Goal: Check status: Check status

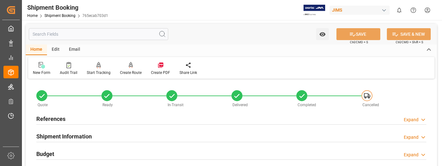
scroll to position [345, 0]
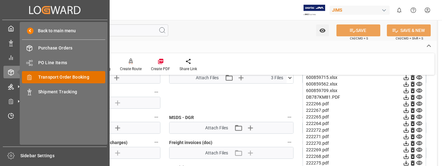
click at [66, 78] on span "Transport Order Booking" at bounding box center [71, 77] width 67 height 7
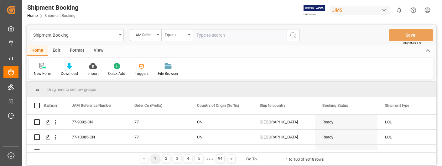
click at [213, 35] on input "text" at bounding box center [240, 35] width 94 height 12
type input "22-9469-IT"
click at [290, 35] on circle "search button" at bounding box center [292, 34] width 5 height 5
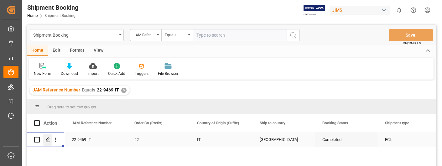
click at [49, 139] on icon "Press SPACE to select this row." at bounding box center [47, 139] width 5 height 5
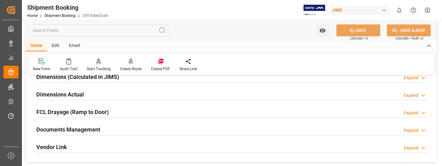
scroll to position [157, 0]
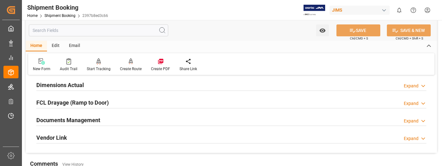
click at [417, 119] on div "Expand" at bounding box center [411, 121] width 15 height 7
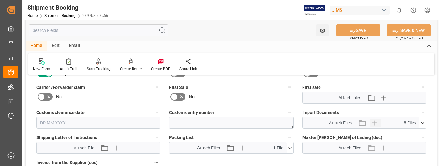
scroll to position [282, 0]
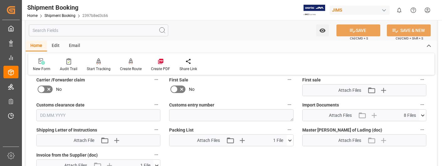
click at [422, 115] on icon at bounding box center [422, 115] width 3 height 2
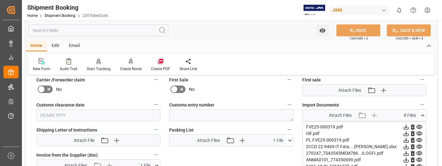
click at [405, 125] on icon at bounding box center [406, 127] width 7 height 7
click at [249, 157] on div "Quote Ready In-Transit Delivered Completed Cancelled References Expand JAM Refe…" at bounding box center [231, 48] width 411 height 499
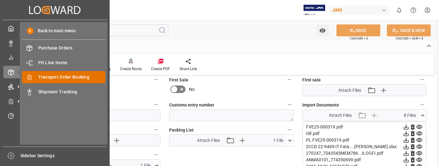
click at [69, 78] on span "Transport Order Booking" at bounding box center [71, 77] width 67 height 7
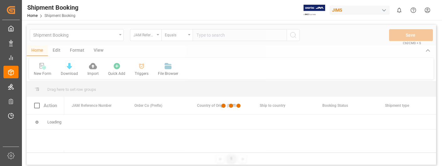
click at [219, 35] on div at bounding box center [231, 106] width 409 height 162
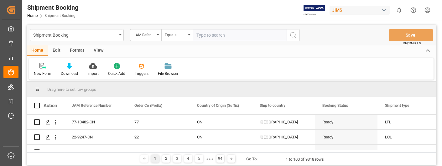
click at [219, 35] on input "text" at bounding box center [240, 35] width 94 height 12
type input "22-9496-CN"
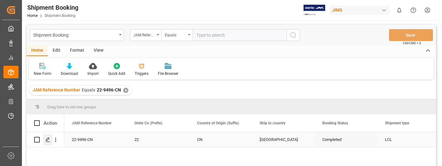
click at [47, 139] on icon "Press SPACE to select this row." at bounding box center [47, 139] width 5 height 5
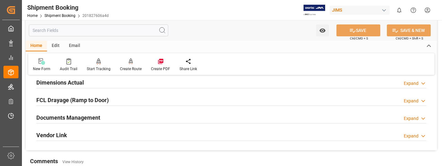
scroll to position [157, 0]
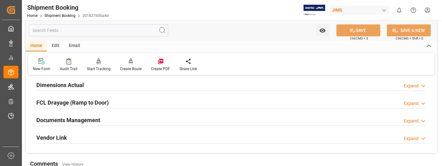
click at [411, 119] on div "Expand" at bounding box center [411, 121] width 15 height 7
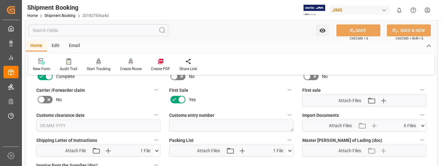
scroll to position [282, 0]
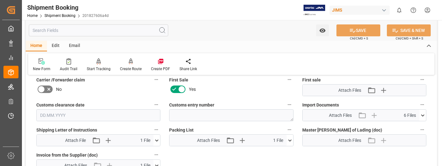
click at [423, 116] on icon at bounding box center [422, 115] width 7 height 7
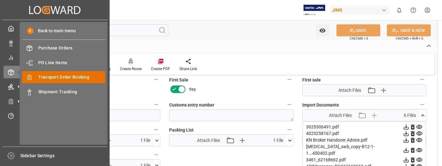
click at [48, 78] on span "Transport Order Booking" at bounding box center [71, 77] width 67 height 7
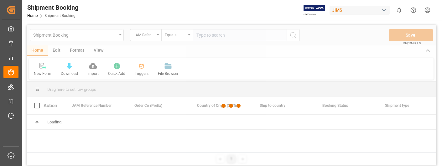
click at [213, 34] on div at bounding box center [231, 106] width 409 height 162
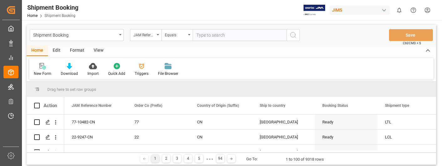
click at [213, 34] on input "text" at bounding box center [240, 35] width 94 height 12
type input "22-10157-US"
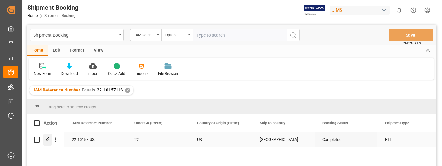
click at [47, 139] on icon "Press SPACE to select this row." at bounding box center [47, 139] width 5 height 5
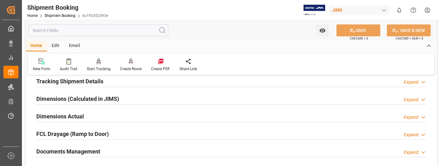
scroll to position [157, 0]
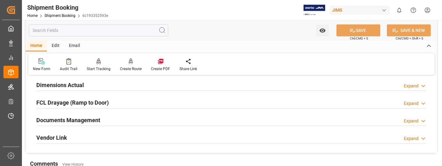
click at [411, 121] on div "Expand" at bounding box center [411, 121] width 15 height 7
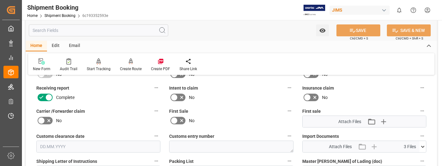
scroll to position [282, 0]
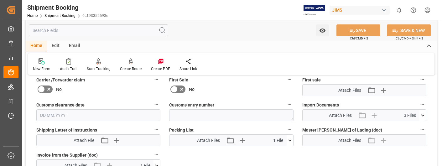
click at [423, 115] on icon at bounding box center [422, 115] width 7 height 7
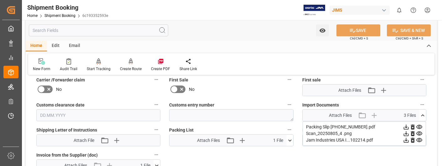
click at [404, 140] on icon at bounding box center [406, 140] width 7 height 7
click at [389, 158] on div "Quote Ready In-Transit Delivered Completed Cancelled References Expand JAM Refe…" at bounding box center [231, 48] width 411 height 499
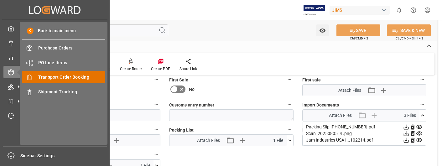
click at [51, 76] on span "Transport Order Booking" at bounding box center [71, 77] width 67 height 7
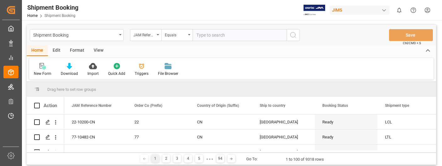
click at [204, 35] on input "text" at bounding box center [240, 35] width 94 height 12
type input "22-9578-CN"
click at [293, 35] on icon "search button" at bounding box center [293, 35] width 8 height 8
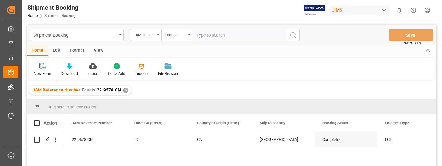
scroll to position [31, 0]
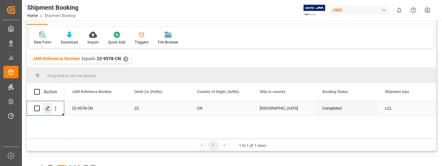
click at [49, 107] on polygon "Press SPACE to select this row." at bounding box center [47, 108] width 3 height 3
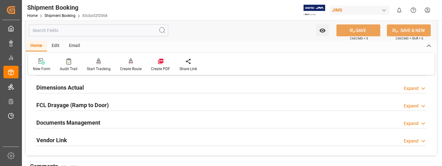
scroll to position [157, 0]
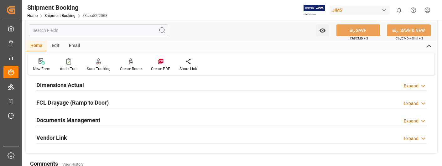
click at [413, 121] on div "Expand" at bounding box center [411, 121] width 15 height 7
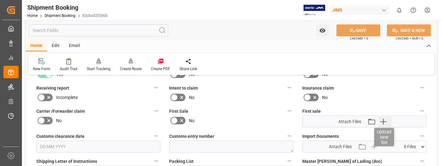
scroll to position [282, 0]
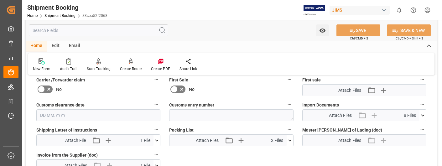
click at [424, 115] on icon at bounding box center [422, 115] width 3 height 2
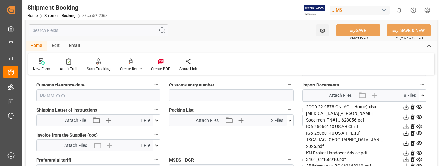
scroll to position [313, 0]
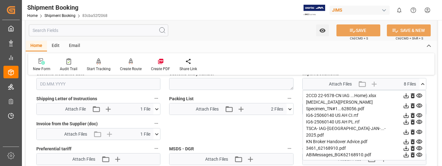
click at [406, 113] on icon at bounding box center [406, 115] width 5 height 5
click at [269, 134] on div "Quote Ready In-Transit Delivered Completed Cancelled References Expand JAM Refe…" at bounding box center [231, 16] width 411 height 499
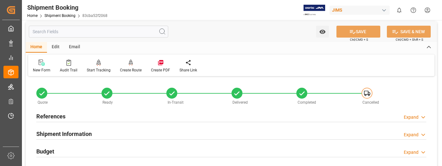
scroll to position [0, 0]
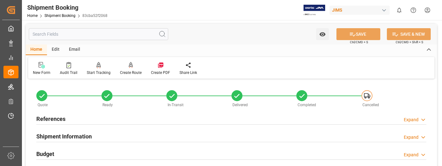
click at [429, 10] on html "Created by potrace 1.15, written by [PERSON_NAME] [DATE]-[DATE] Created by potr…" at bounding box center [221, 83] width 442 height 166
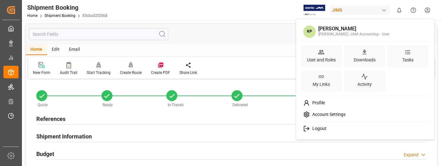
click at [320, 129] on span "Logout" at bounding box center [318, 129] width 17 height 6
